Goal: Browse casually

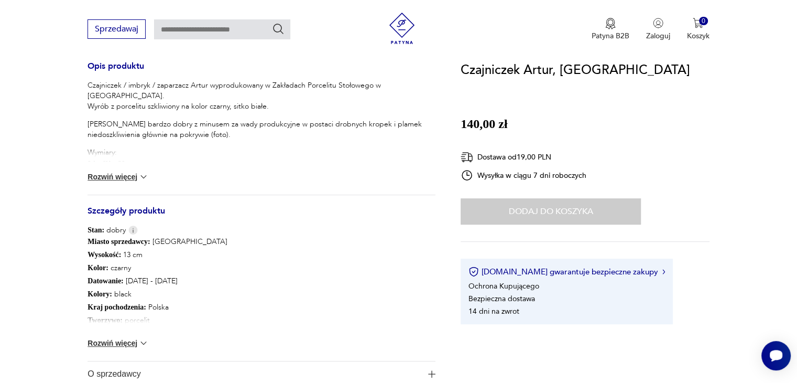
scroll to position [438, 0]
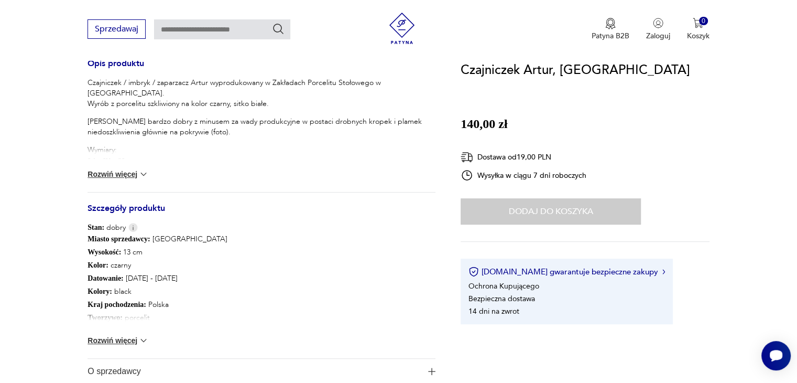
click at [111, 177] on button "Rozwiń więcej" at bounding box center [118, 174] width 61 height 10
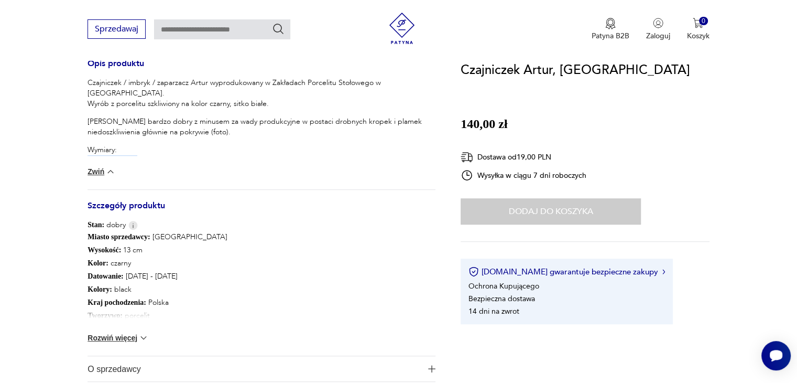
drag, startPoint x: 150, startPoint y: 147, endPoint x: 86, endPoint y: 151, distance: 64.1
click at [86, 151] on section "Klasyk Opis produktu Czajniczek / imbryk / zaparzacz Artur wyprodukowany w Zakł…" at bounding box center [398, 83] width 797 height 697
copy p "13 x 19 x 11 cm"
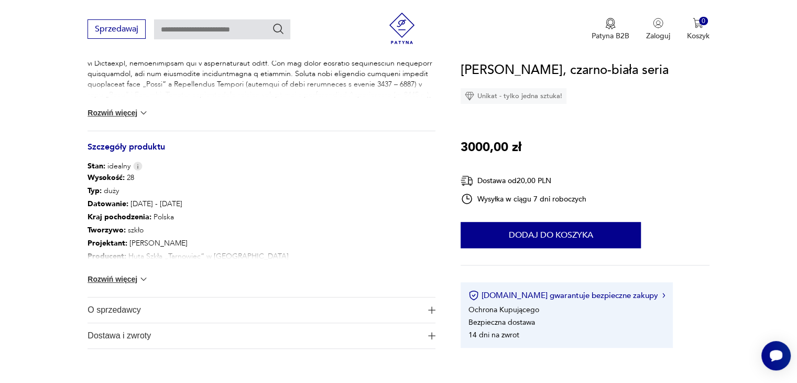
scroll to position [501, 0]
